Goal: Information Seeking & Learning: Learn about a topic

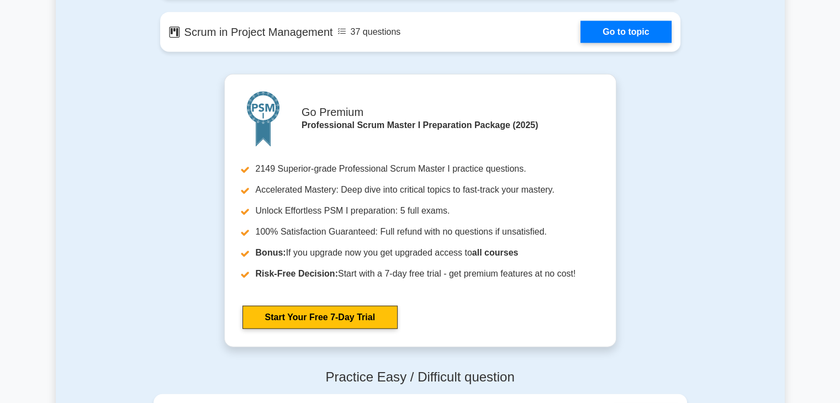
scroll to position [2706, 0]
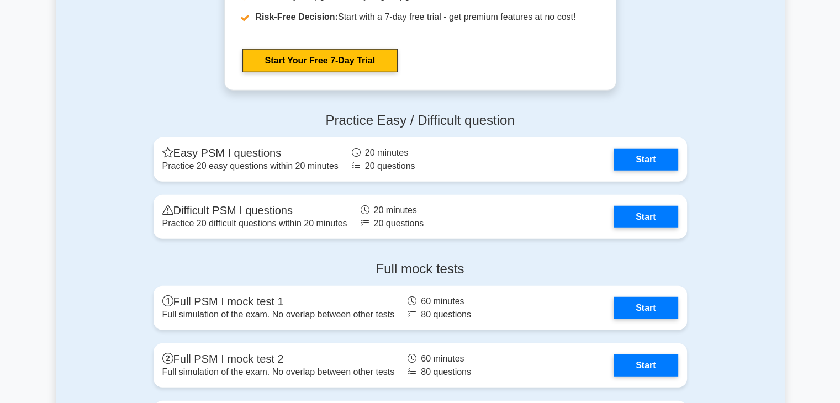
scroll to position [2954, 0]
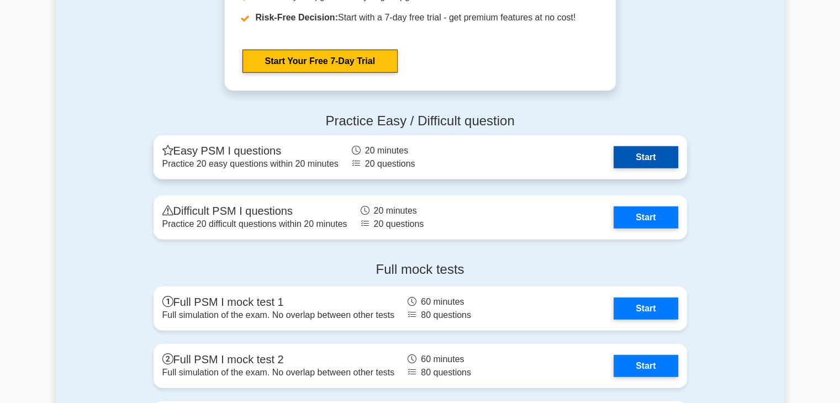
click at [648, 150] on link "Start" at bounding box center [645, 157] width 64 height 22
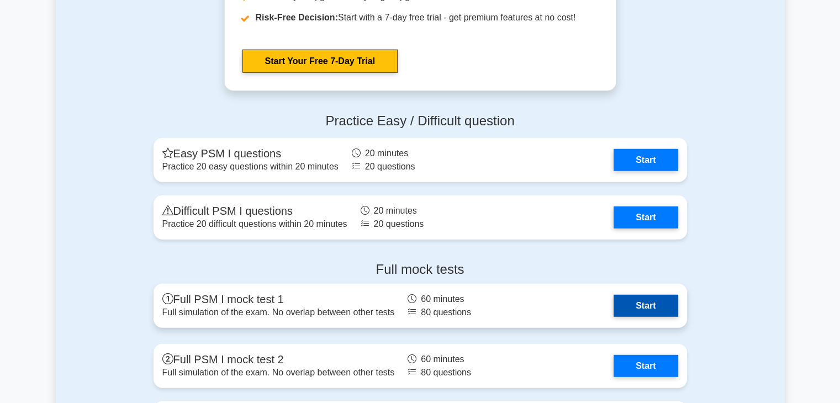
click at [654, 309] on link "Start" at bounding box center [645, 306] width 64 height 22
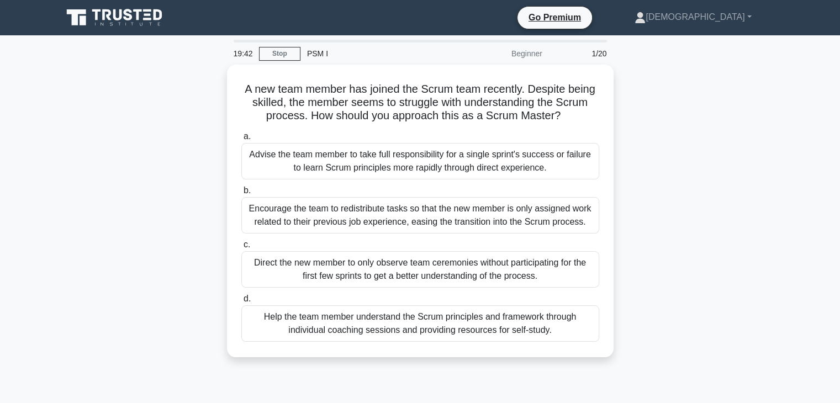
click at [650, 60] on div "19:42 Stop PSM I Beginner 1/20 A new team member has joined the Scrum team rece…" at bounding box center [420, 316] width 729 height 552
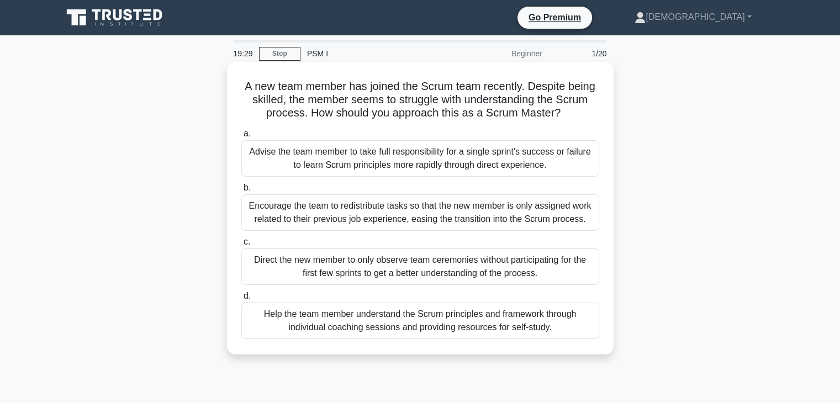
click at [454, 317] on div "Help the team member understand the Scrum principles and framework through indi…" at bounding box center [420, 321] width 358 height 36
click at [241, 300] on input "d. Help the team member understand the Scrum principles and framework through i…" at bounding box center [241, 296] width 0 height 7
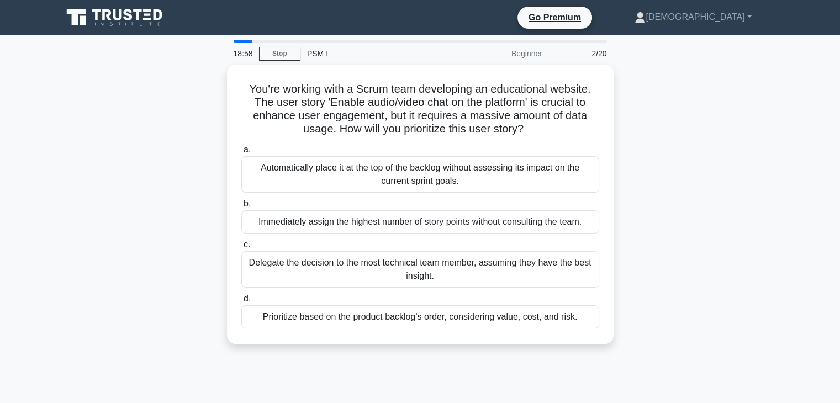
click at [454, 317] on div "Prioritize based on the product backlog's order, considering value, cost, and r…" at bounding box center [420, 316] width 358 height 23
click at [241, 303] on input "d. Prioritize based on the product backlog's order, considering value, cost, an…" at bounding box center [241, 298] width 0 height 7
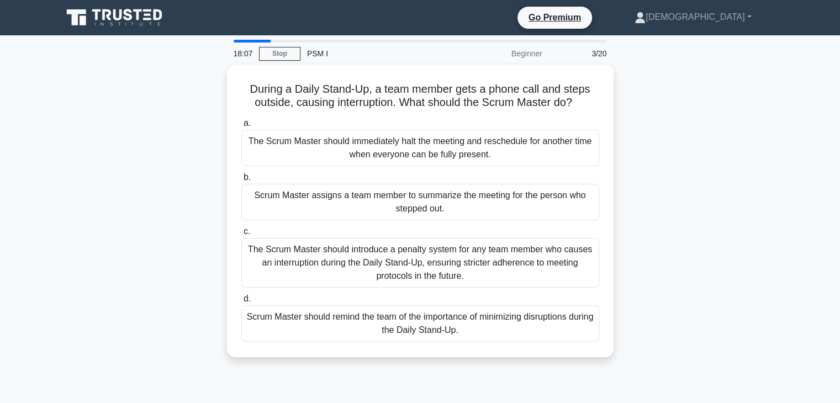
click at [454, 317] on div "Scrum Master should remind the team of the importance of minimizing disruptions…" at bounding box center [420, 323] width 358 height 36
click at [241, 303] on input "d. Scrum Master should remind the team of the importance of minimizing disrupti…" at bounding box center [241, 298] width 0 height 7
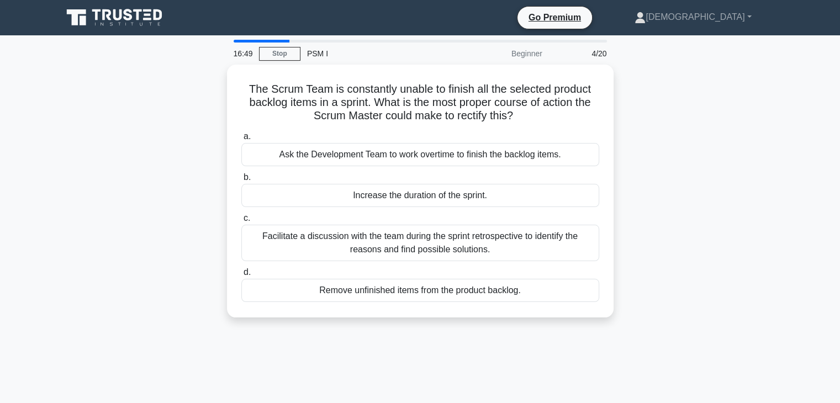
click at [564, 330] on div "The Scrum Team is constantly unable to finish all the selected product backlog …" at bounding box center [420, 198] width 729 height 266
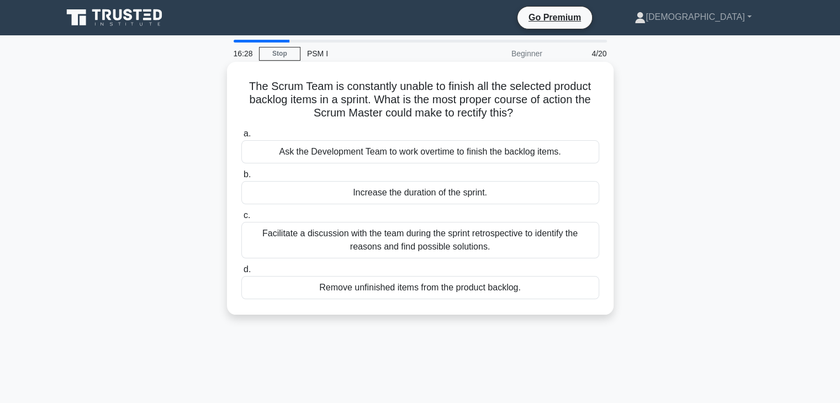
click at [526, 246] on div "Facilitate a discussion with the team during the sprint retrospective to identi…" at bounding box center [420, 240] width 358 height 36
click at [241, 219] on input "c. Facilitate a discussion with the team during the sprint retrospective to ide…" at bounding box center [241, 215] width 0 height 7
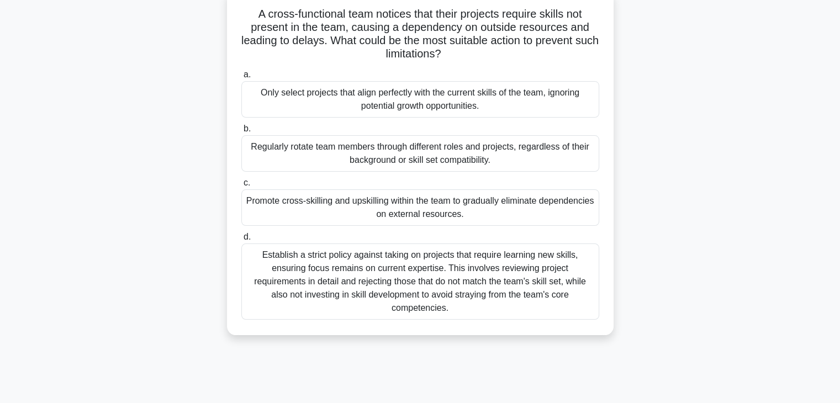
scroll to position [76, 0]
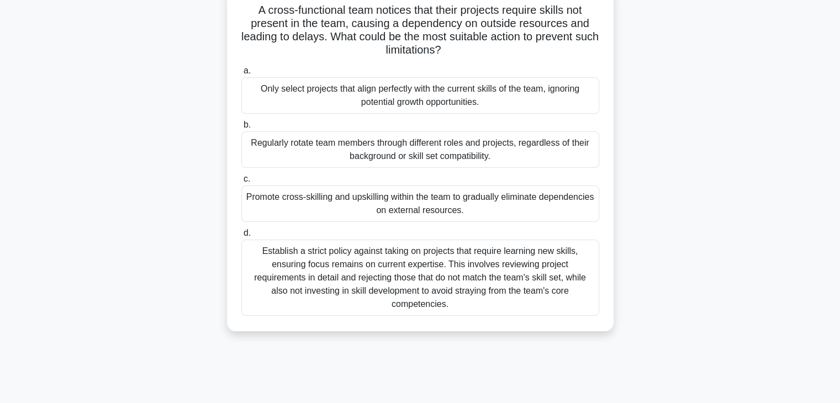
click at [430, 217] on div "Promote cross-skilling and upskilling within the team to gradually eliminate de…" at bounding box center [420, 204] width 358 height 36
click at [241, 183] on input "c. Promote cross-skilling and upskilling within the team to gradually eliminate…" at bounding box center [241, 179] width 0 height 7
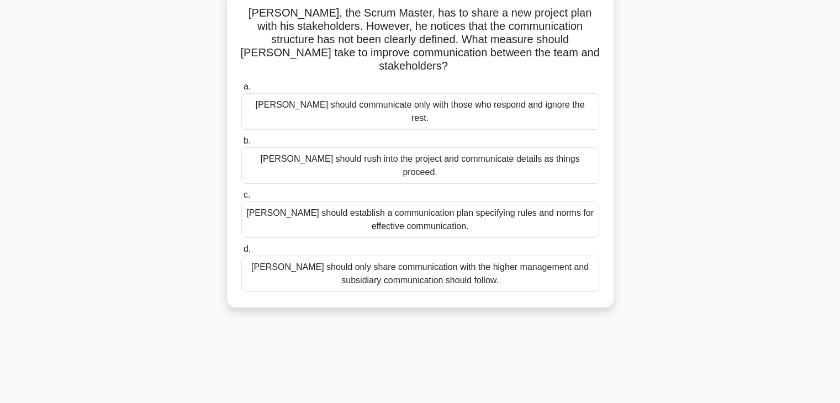
scroll to position [0, 0]
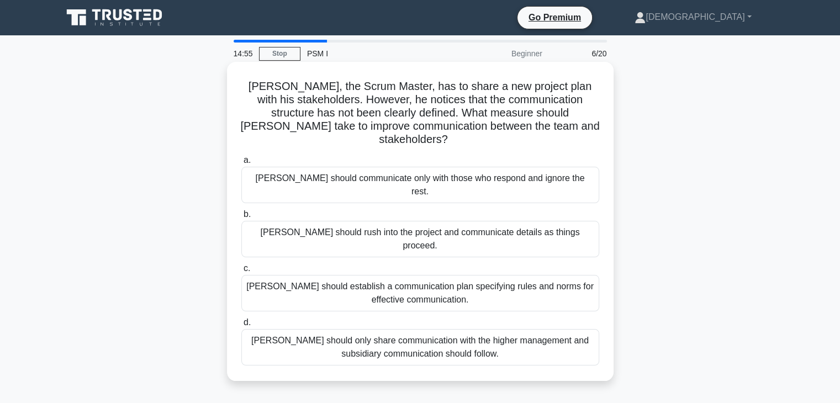
click at [519, 275] on div "[PERSON_NAME] should establish a communication plan specifying rules and norms …" at bounding box center [420, 293] width 358 height 36
click at [241, 265] on input "[PERSON_NAME] should establish a communication plan specifying rules and norms …" at bounding box center [241, 268] width 0 height 7
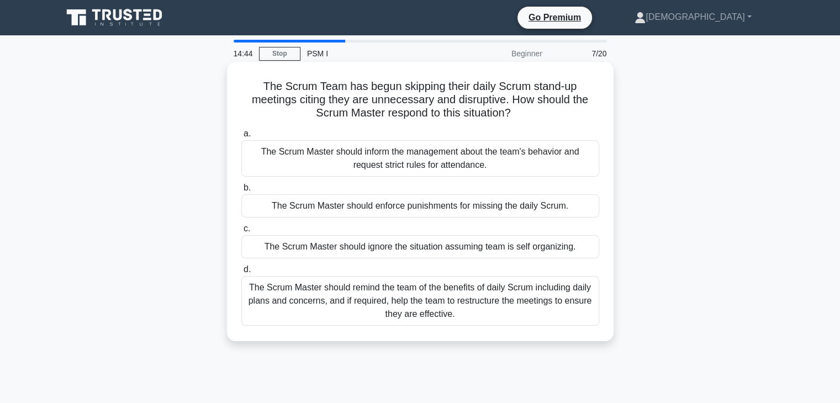
click at [492, 299] on div "The Scrum Master should remind the team of the benefits of daily Scrum includin…" at bounding box center [420, 301] width 358 height 50
click at [241, 273] on input "d. The Scrum Master should remind the team of the benefits of daily Scrum inclu…" at bounding box center [241, 269] width 0 height 7
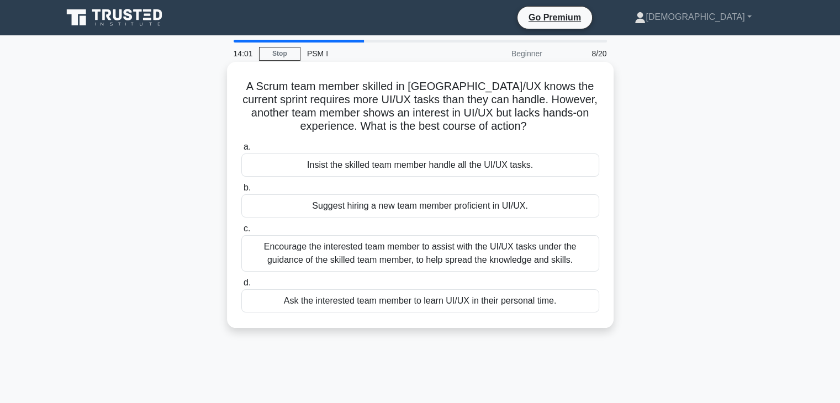
click at [465, 264] on div "Encourage the interested team member to assist with the UI/UX tasks under the g…" at bounding box center [420, 253] width 358 height 36
click at [241, 232] on input "c. Encourage the interested team member to assist with the UI/UX tasks under th…" at bounding box center [241, 228] width 0 height 7
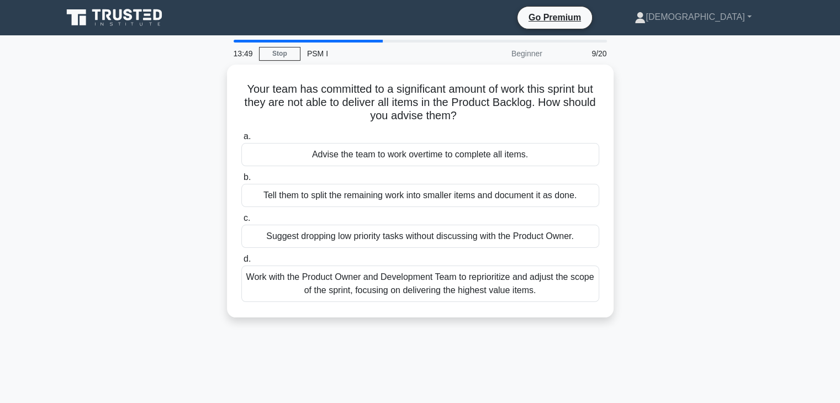
click at [465, 266] on div "Work with the Product Owner and Development Team to reprioritize and adjust the…" at bounding box center [420, 284] width 358 height 36
click at [241, 263] on input "d. Work with the Product Owner and Development Team to reprioritize and adjust …" at bounding box center [241, 259] width 0 height 7
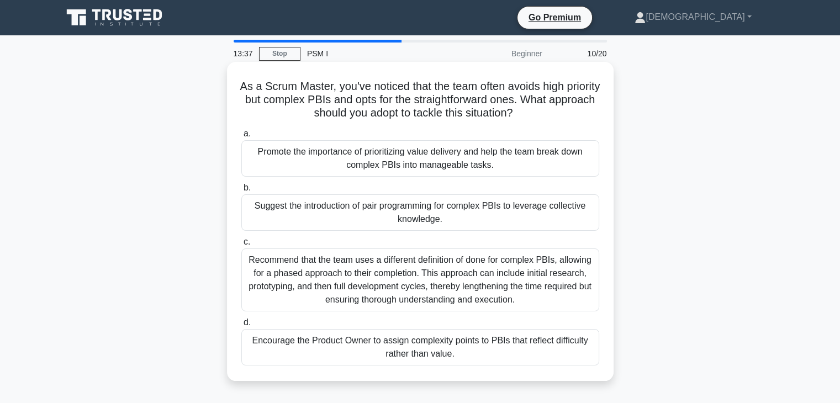
click at [465, 240] on label "c. Recommend that the team uses a different definition of done for complex PBIs…" at bounding box center [420, 273] width 358 height 76
click at [241, 240] on input "c. Recommend that the team uses a different definition of done for complex PBIs…" at bounding box center [241, 242] width 0 height 7
